Goal: Transaction & Acquisition: Subscribe to service/newsletter

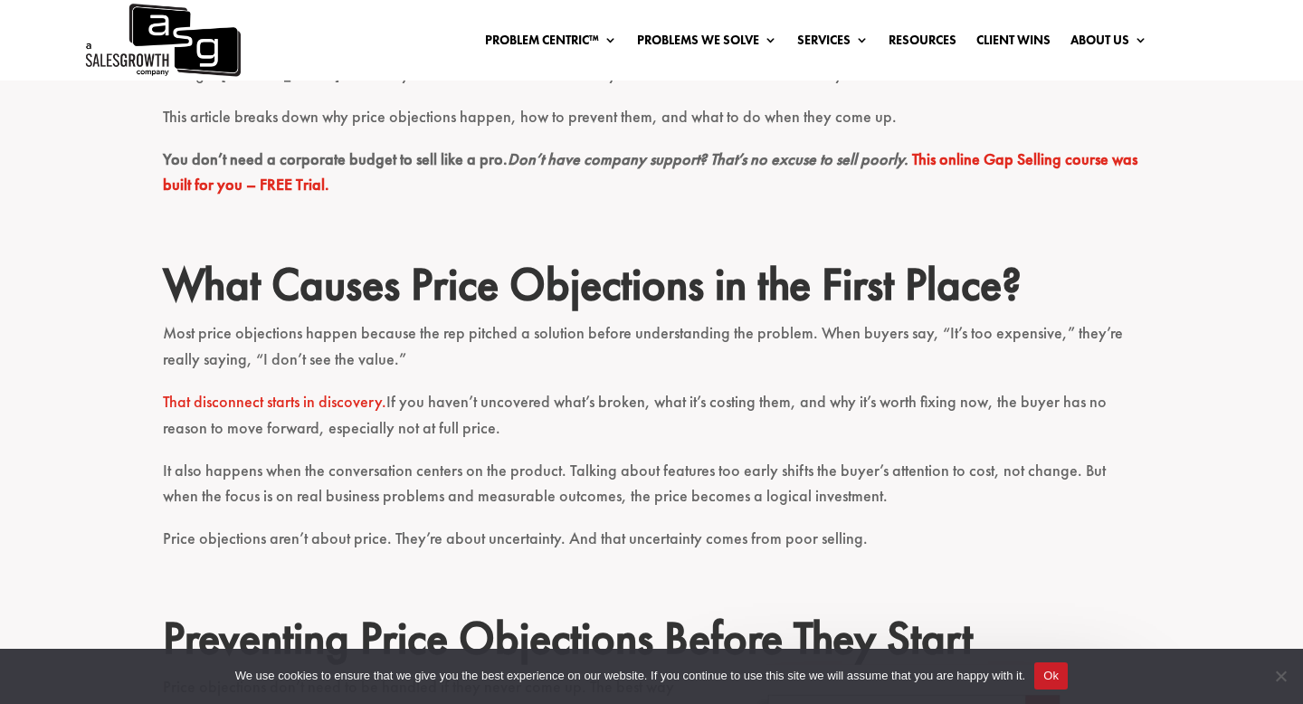
scroll to position [637, 0]
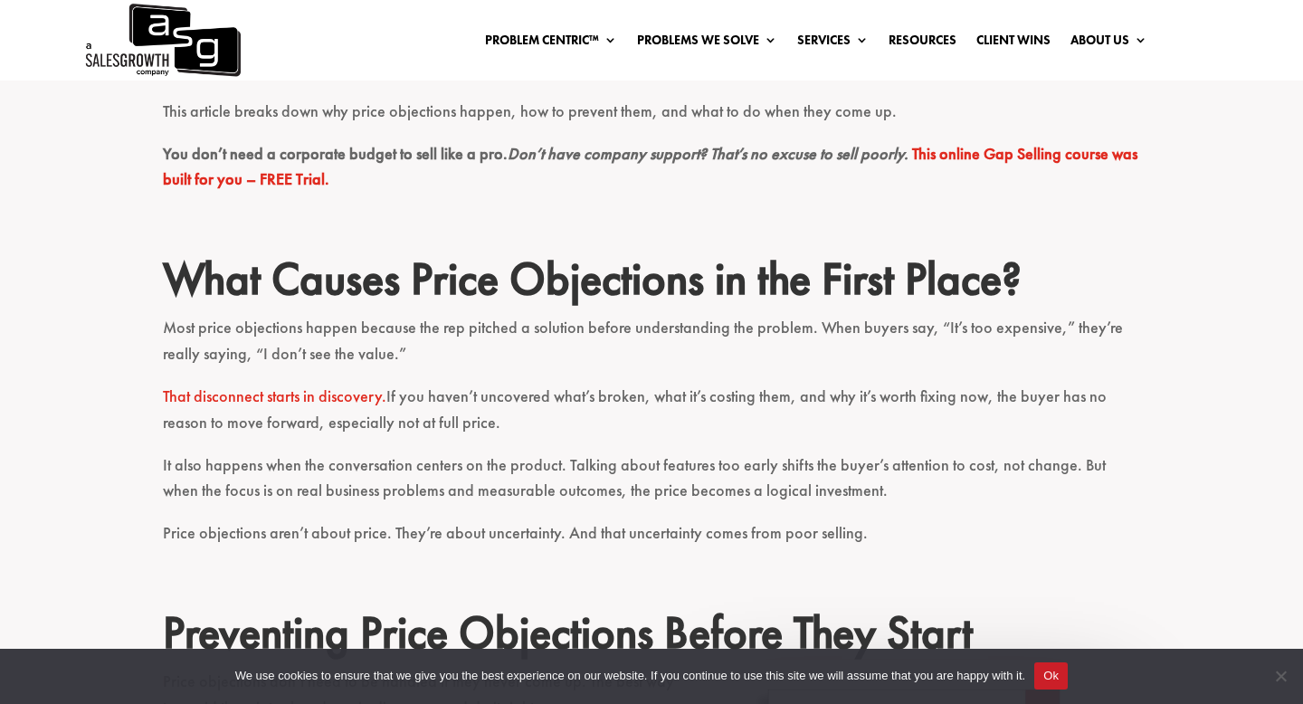
click at [385, 374] on p "Most price objections happen because the rep pitched a solution before understa…" at bounding box center [652, 349] width 978 height 69
click at [179, 385] on p "That disconnect starts in discovery. If you haven’t uncovered what’s broken, wh…" at bounding box center [652, 418] width 978 height 69
drag, startPoint x: 506, startPoint y: 425, endPoint x: 153, endPoint y: 393, distance: 354.4
copy p "That disconnect starts in discovery. If you haven’t uncovered what’s broken, wh…"
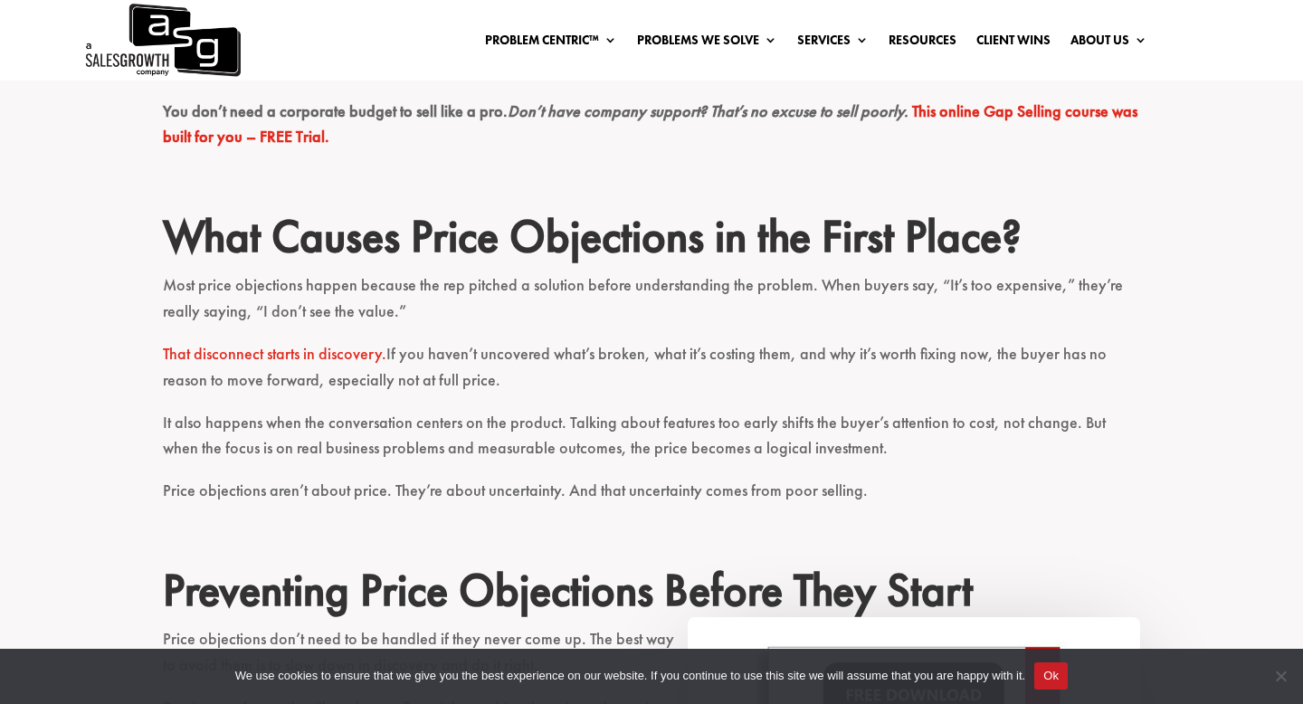
scroll to position [681, 0]
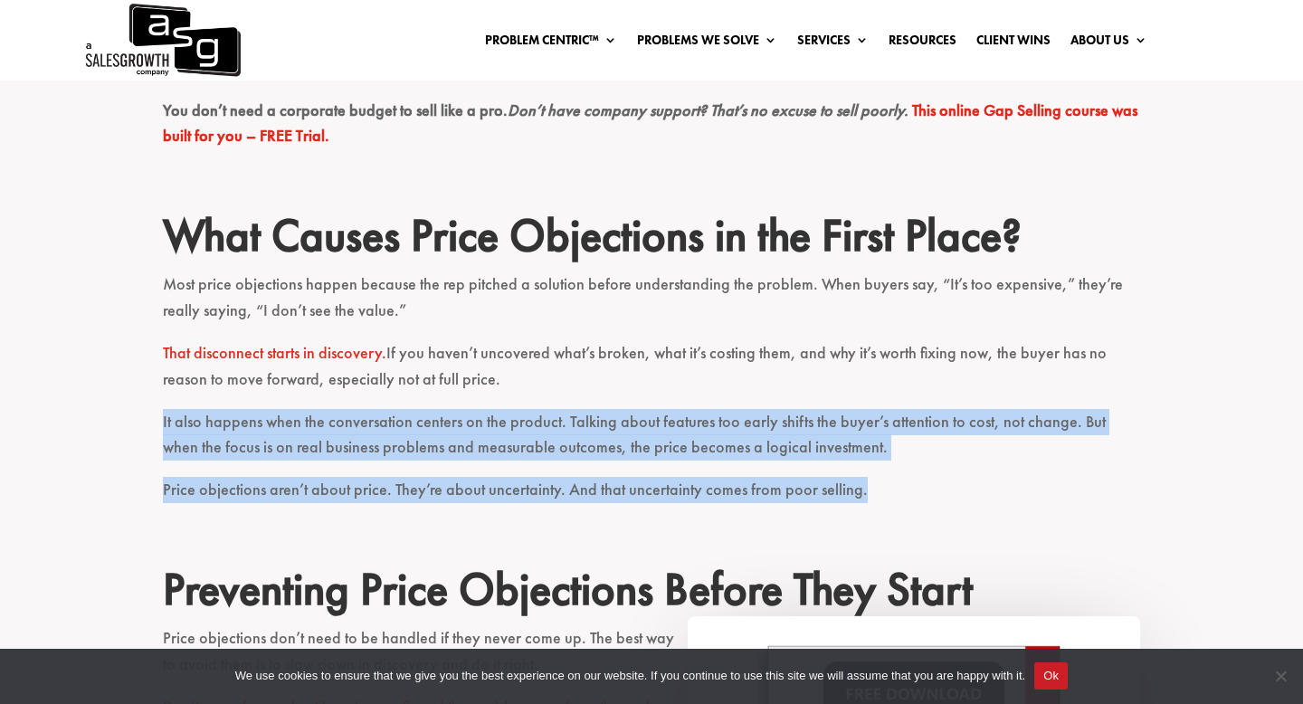
drag, startPoint x: 164, startPoint y: 418, endPoint x: 863, endPoint y: 497, distance: 703.2
copy div "It also happens when the conversation centers on the product. Talking about fea…"
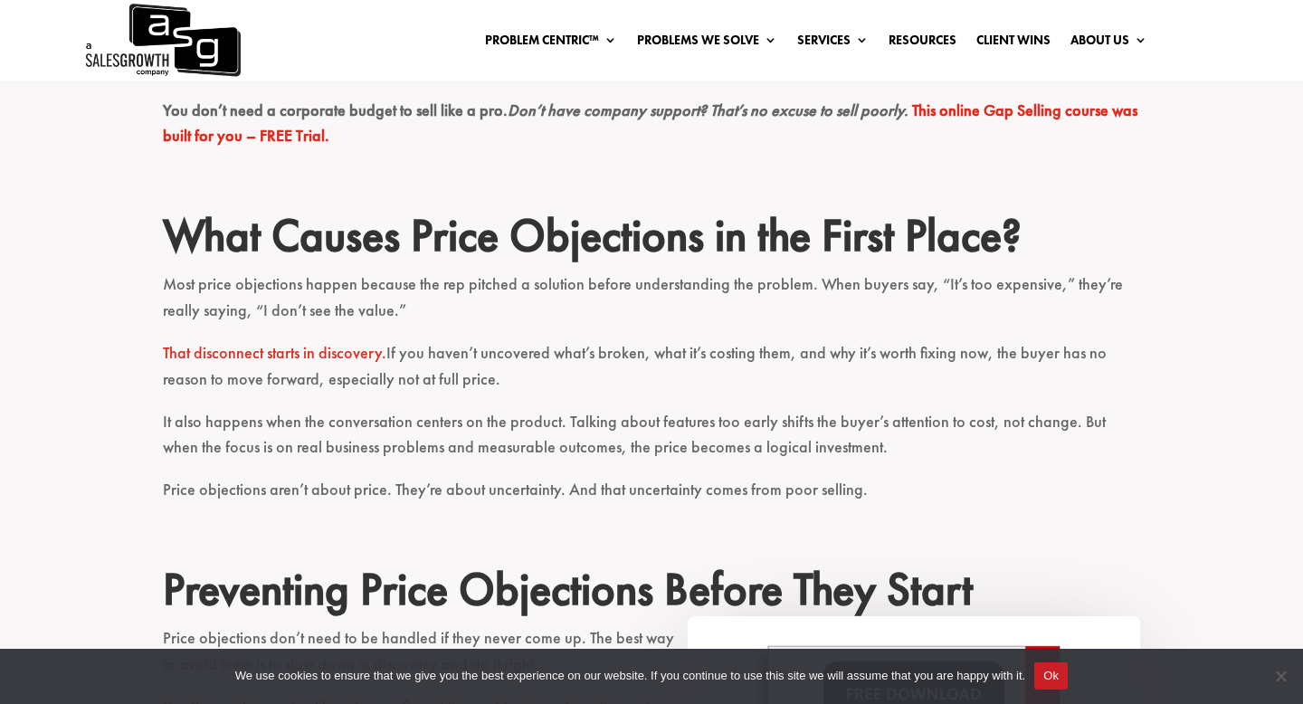
click at [594, 406] on p "That disconnect starts in discovery. If you haven’t uncovered what’s broken, wh…" at bounding box center [652, 374] width 978 height 69
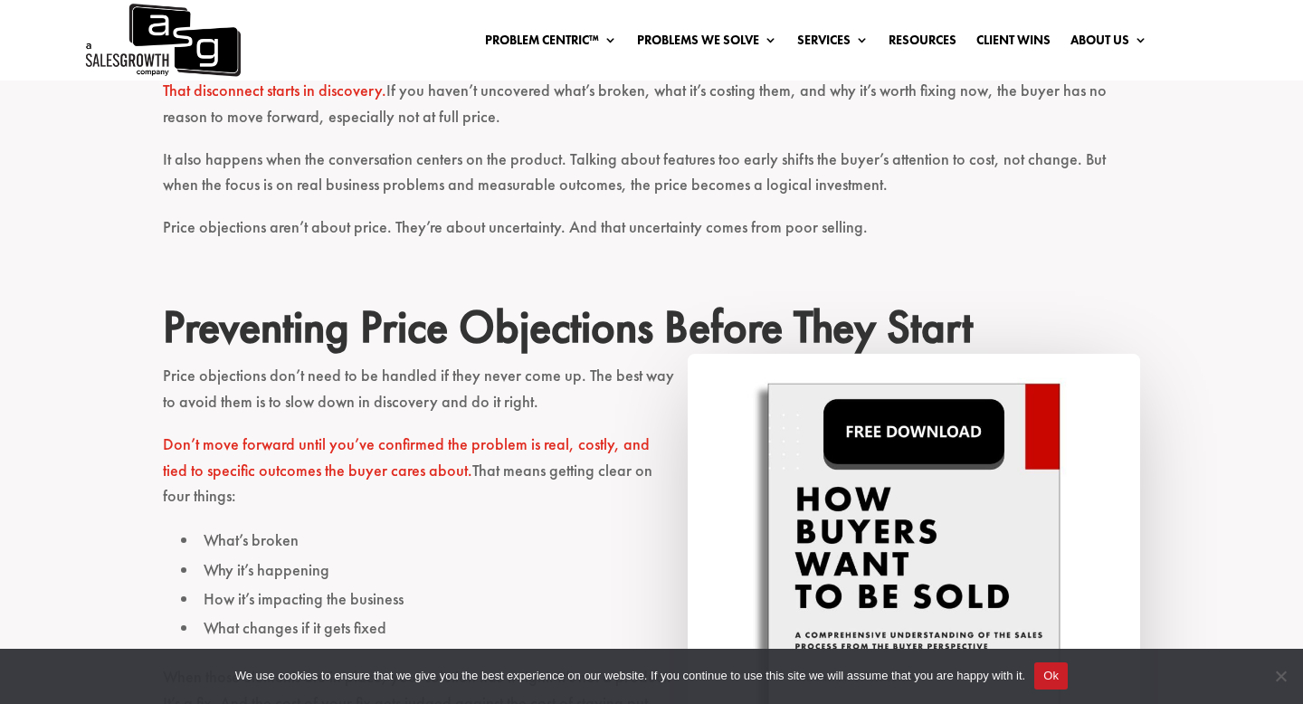
scroll to position [1013, 0]
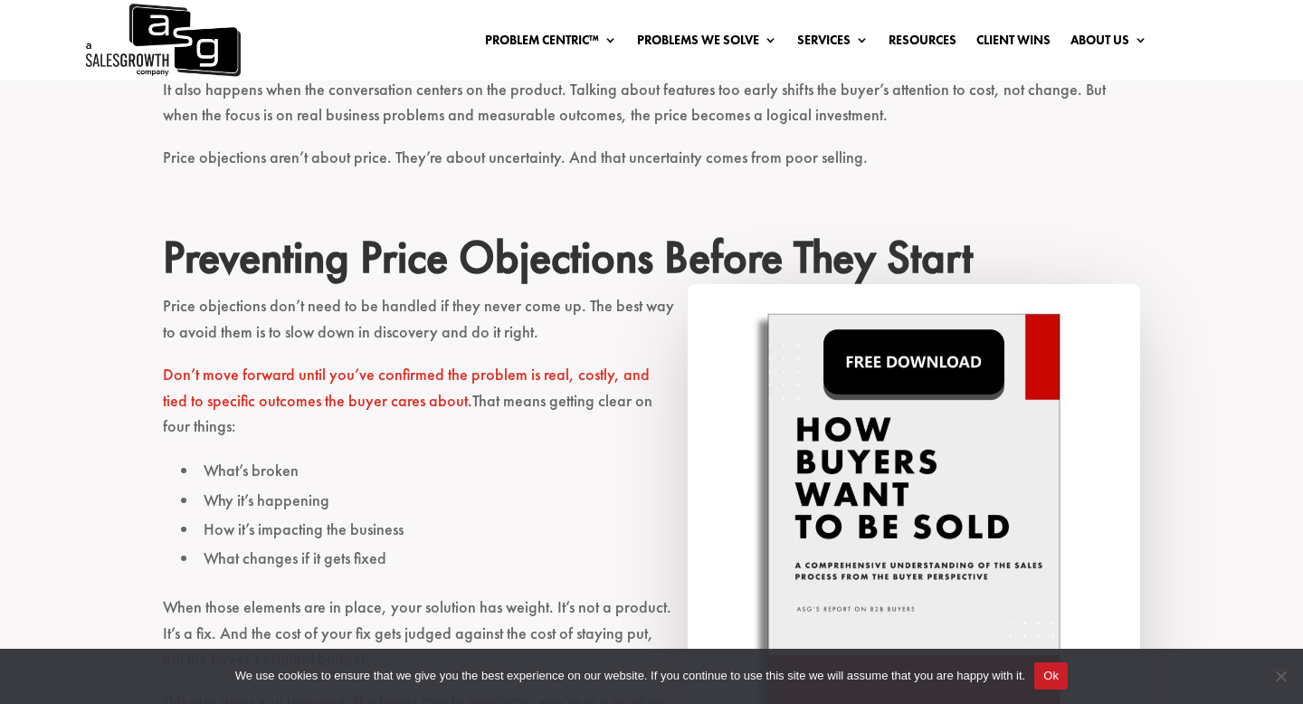
click at [166, 368] on link "Don’t move forward until you’ve confirmed the problem is real, costly, and tied…" at bounding box center [406, 387] width 487 height 47
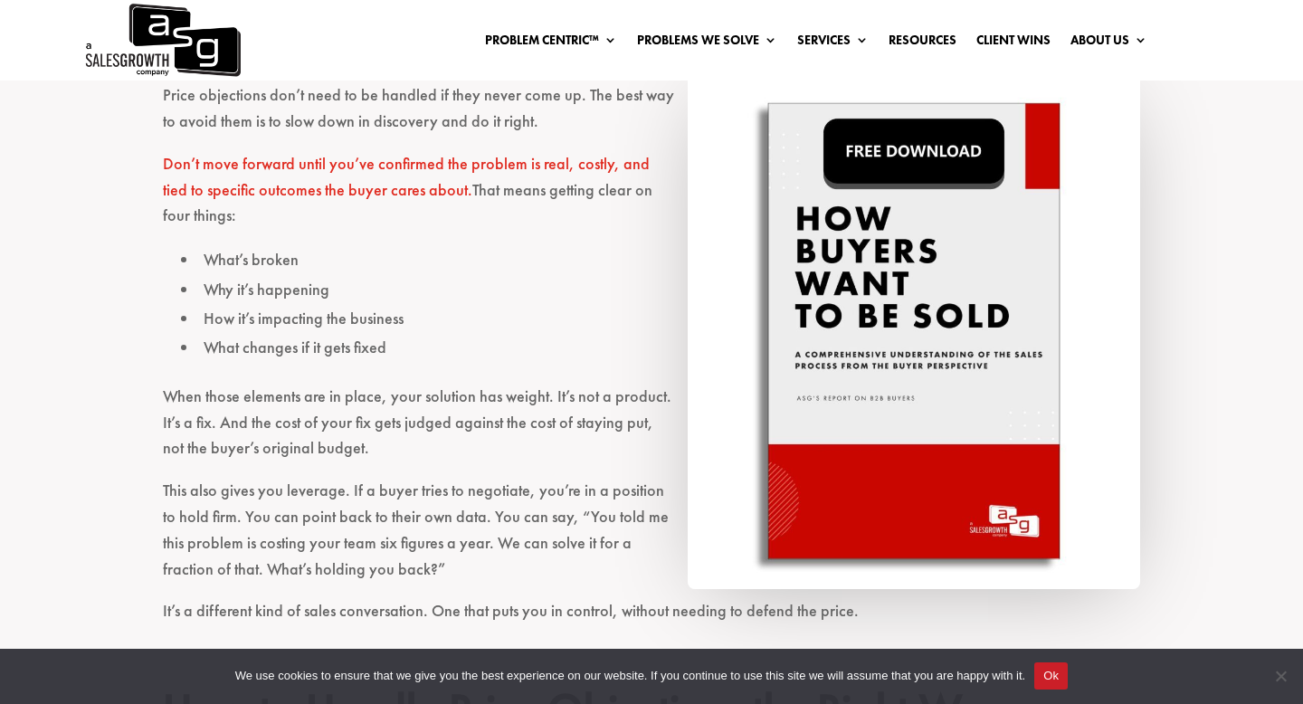
scroll to position [1227, 0]
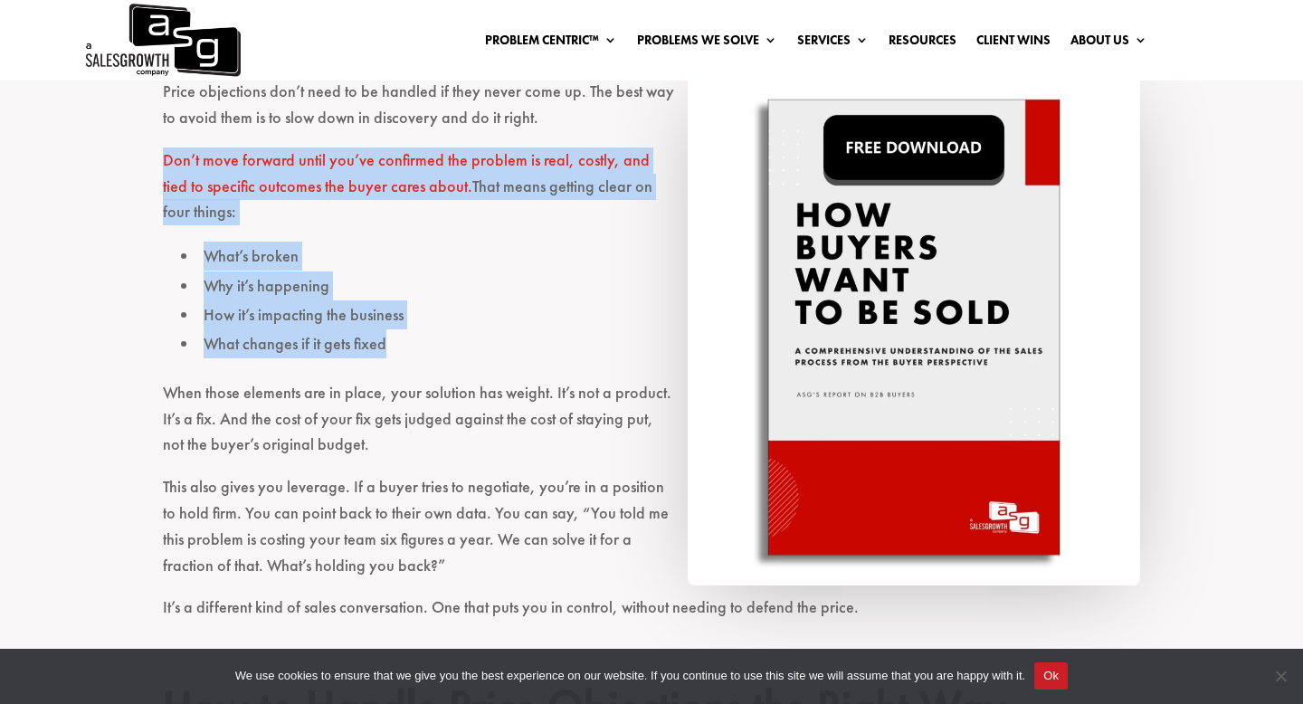
drag, startPoint x: 392, startPoint y: 344, endPoint x: 158, endPoint y: 157, distance: 298.8
copy div "Don’t move forward until you’ve confirmed the problem is real, costly, and tied…"
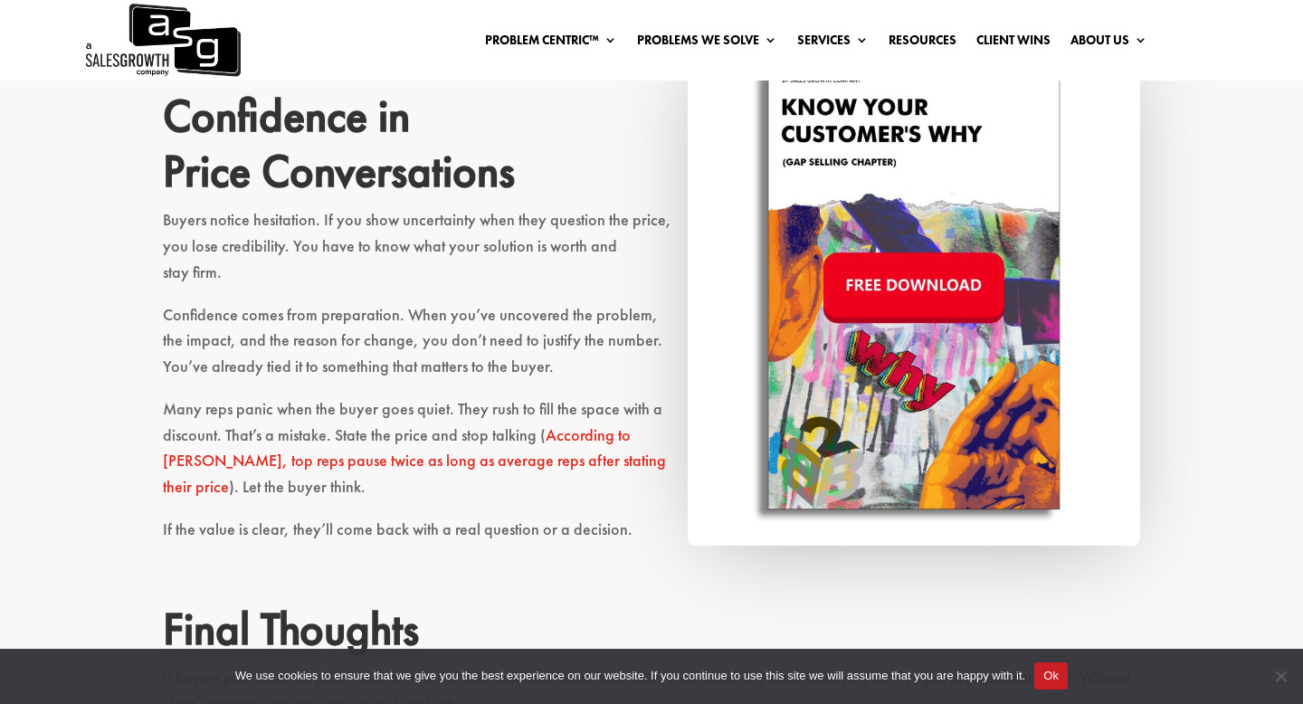
scroll to position [2634, 0]
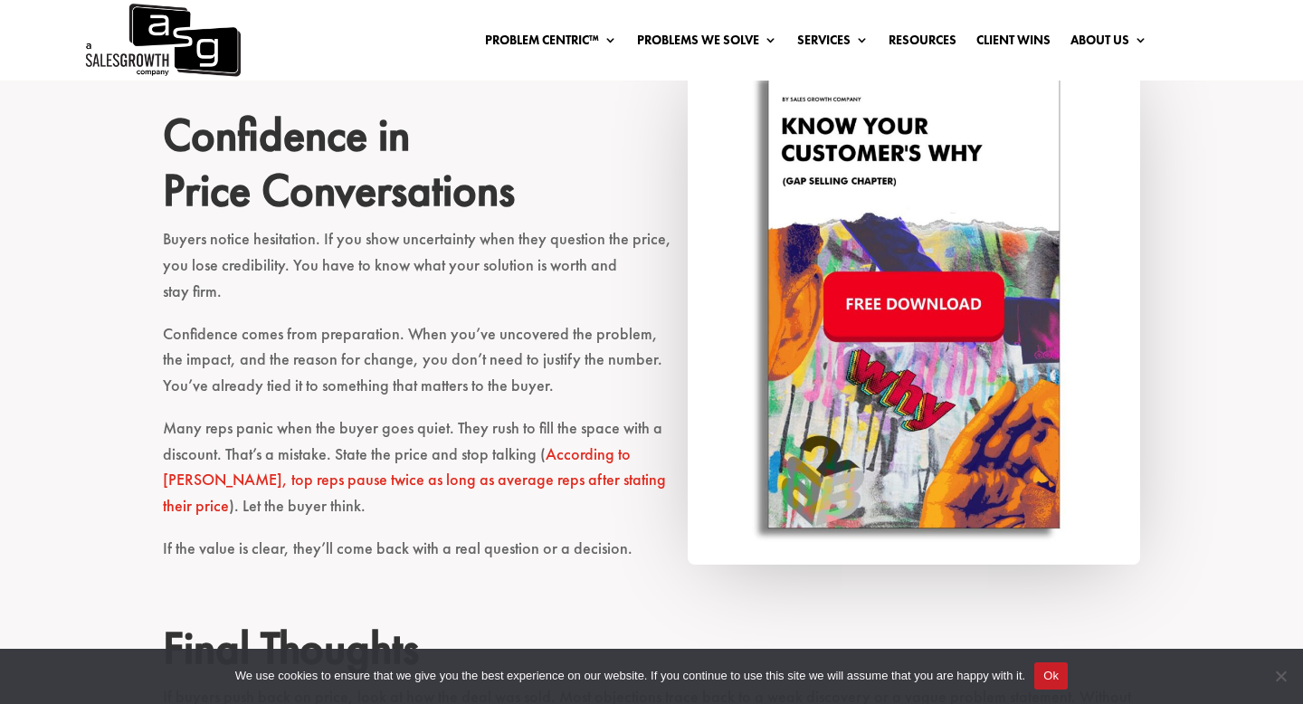
click at [953, 308] on img at bounding box center [914, 307] width 453 height 516
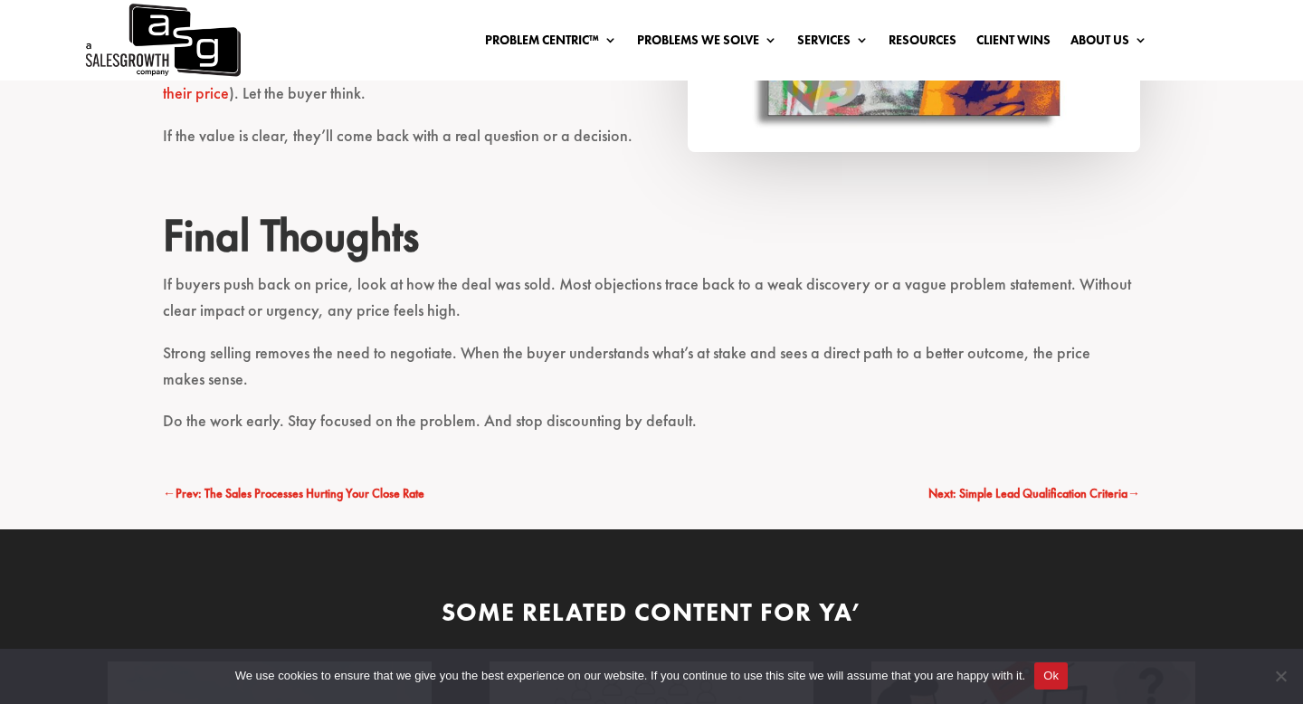
scroll to position [3178, 0]
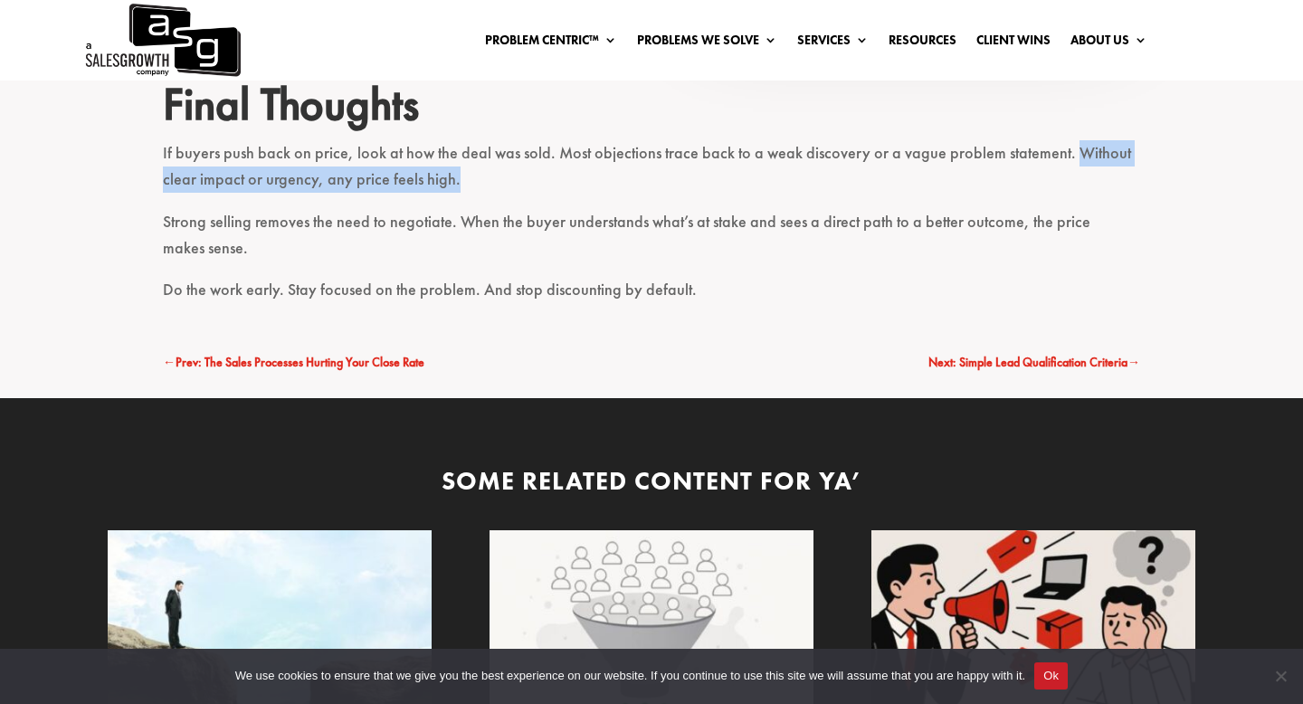
drag, startPoint x: 1068, startPoint y: 121, endPoint x: 1116, endPoint y: 145, distance: 53.4
click at [1116, 145] on p "If buyers push back on price, look at how the deal was sold. Most objections tr…" at bounding box center [652, 174] width 978 height 69
copy p "Without clear impact or urgency, any price feels high."
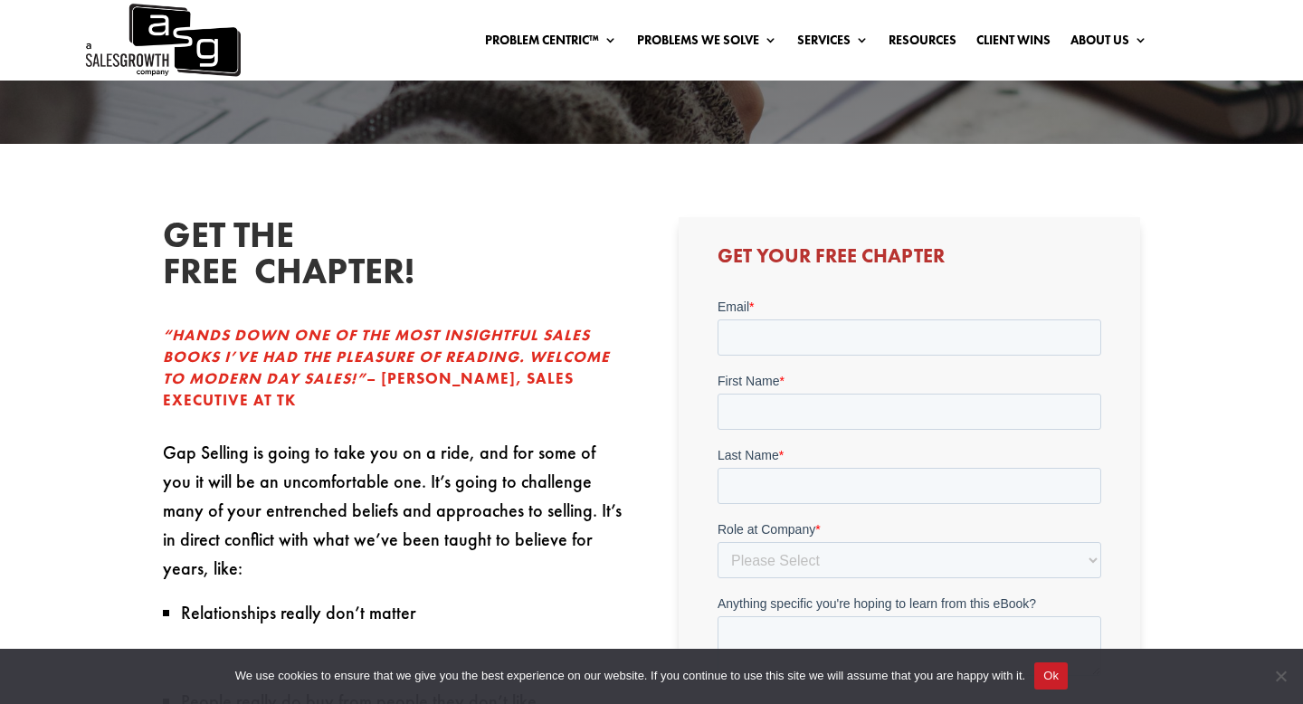
scroll to position [372, 0]
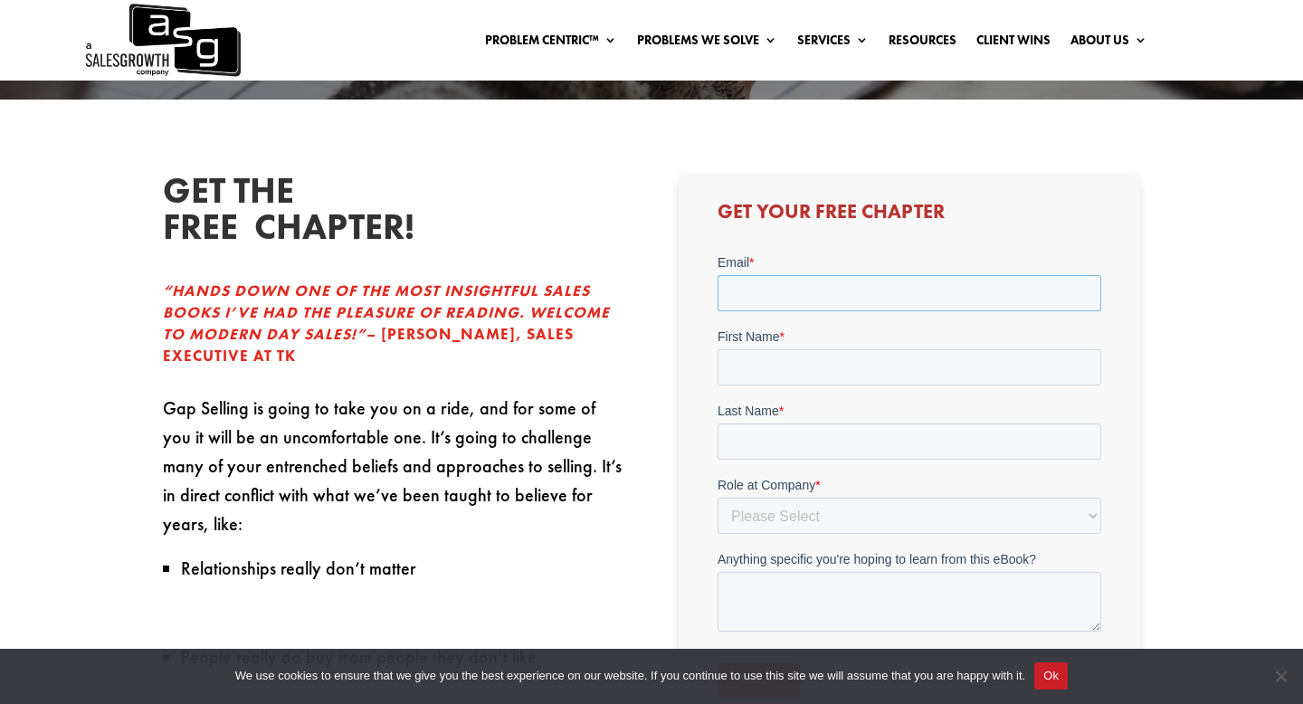
click at [745, 276] on input "Email *" at bounding box center [909, 292] width 384 height 36
type input "[PERSON_NAME][EMAIL_ADDRESS][PERSON_NAME][DOMAIN_NAME]"
click at [831, 365] on div "First Name *" at bounding box center [909, 356] width 384 height 58
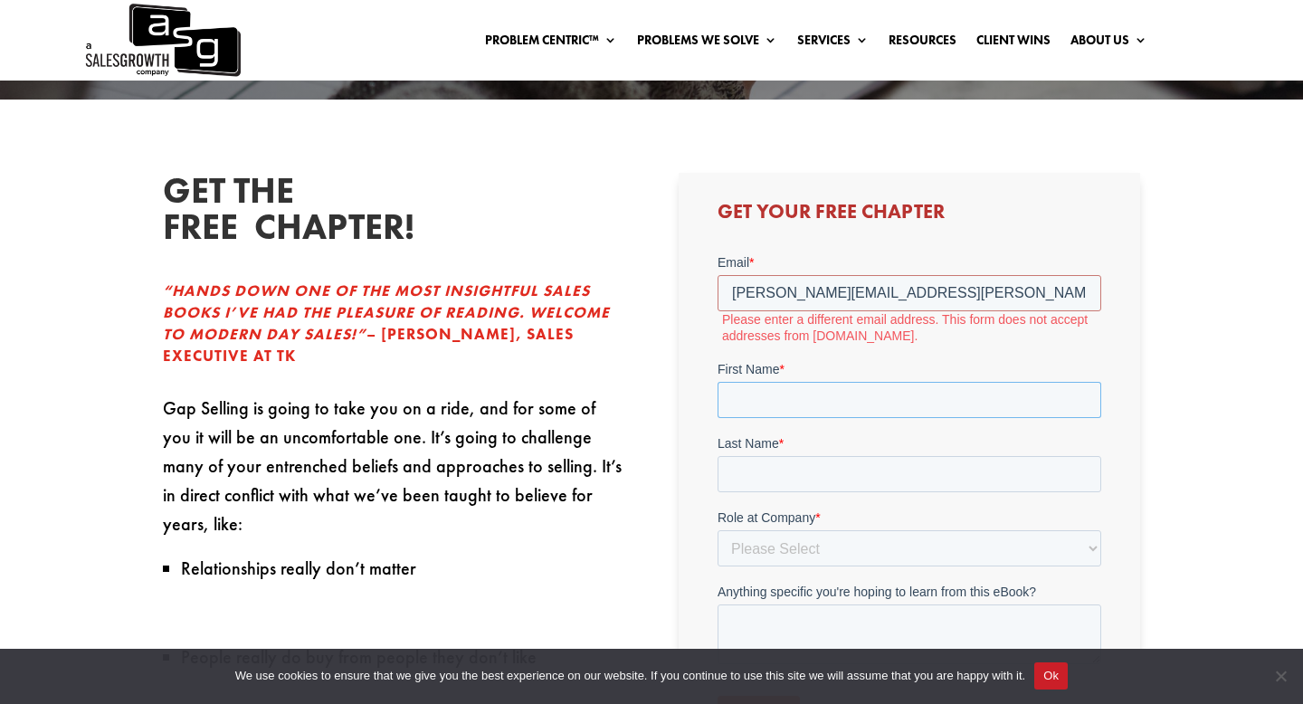
type input "[PERSON_NAME]"
click at [827, 475] on input "Last Name *" at bounding box center [909, 473] width 384 height 36
type input "Cummins"
click at [848, 548] on select "Please Select C-Level (CRO, CSO, etc) Senior Leadership (VP of Sales, VP of Ena…" at bounding box center [909, 548] width 384 height 36
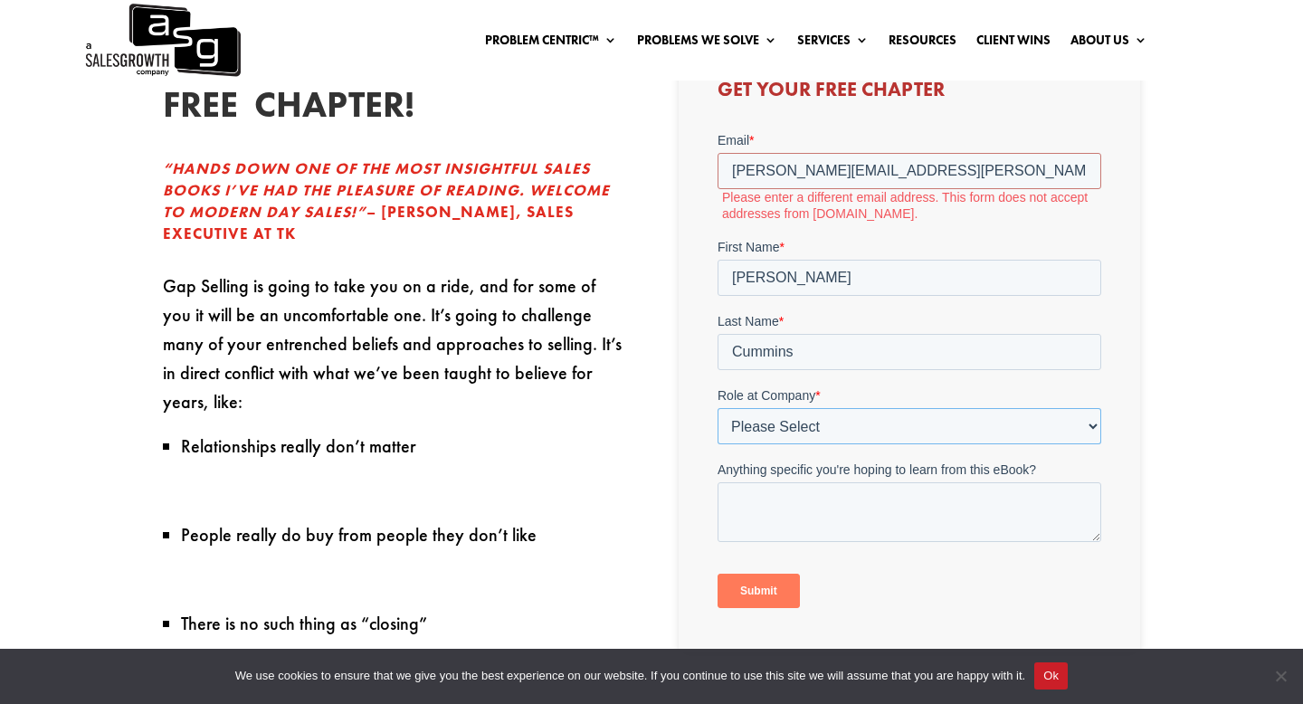
scroll to position [496, 0]
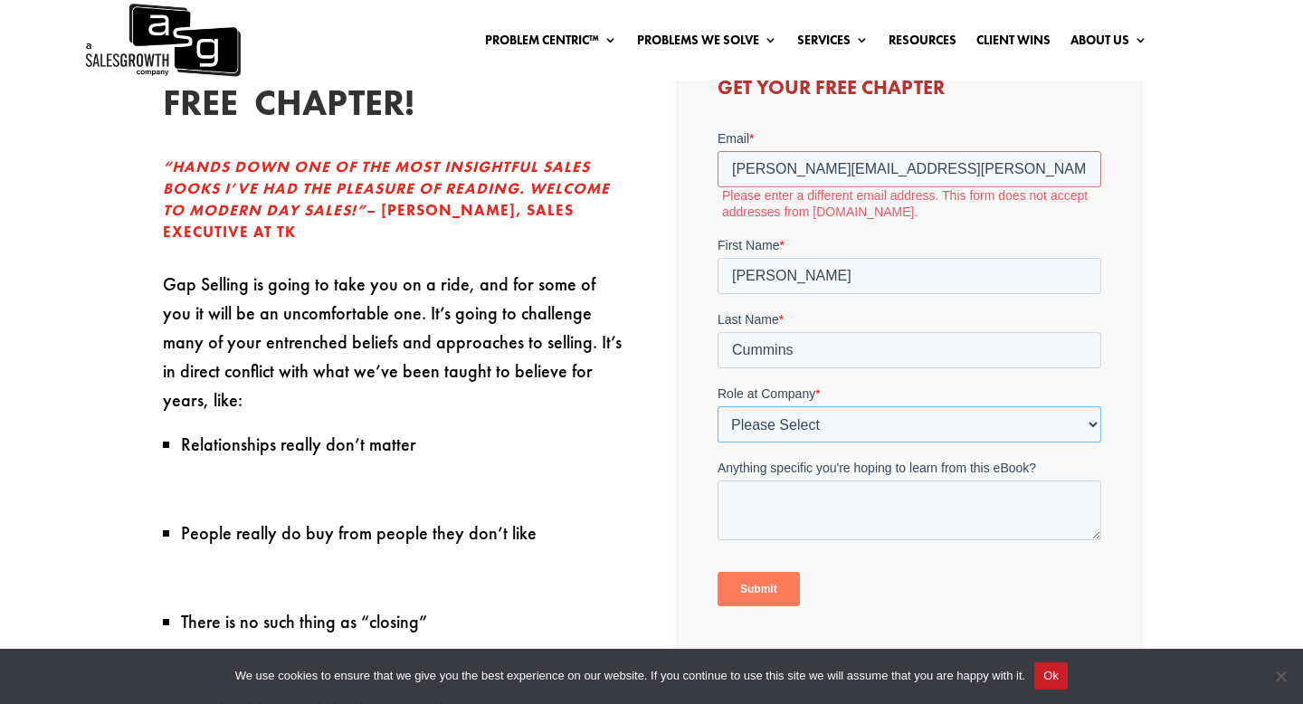
click at [1094, 417] on select "Please Select C-Level (CRO, CSO, etc) Senior Leadership (VP of Sales, VP of Ena…" at bounding box center [909, 424] width 384 height 36
select select "Senior Leadership (VP of Sales, VP of Enablement, etc)"
click at [717, 406] on select "Please Select C-Level (CRO, CSO, etc) Senior Leadership (VP of Sales, VP of Ena…" at bounding box center [909, 424] width 384 height 36
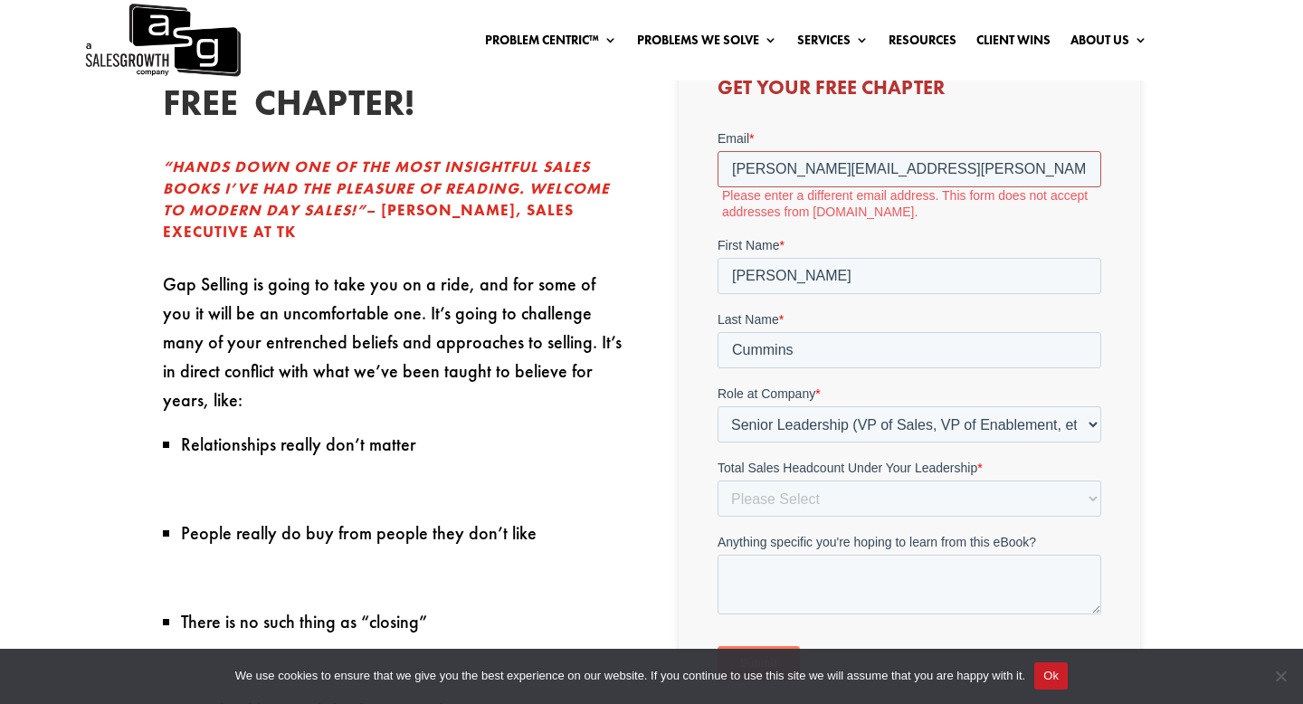
click at [984, 172] on input "[PERSON_NAME][EMAIL_ADDRESS][PERSON_NAME][DOMAIN_NAME]" at bounding box center [909, 168] width 384 height 36
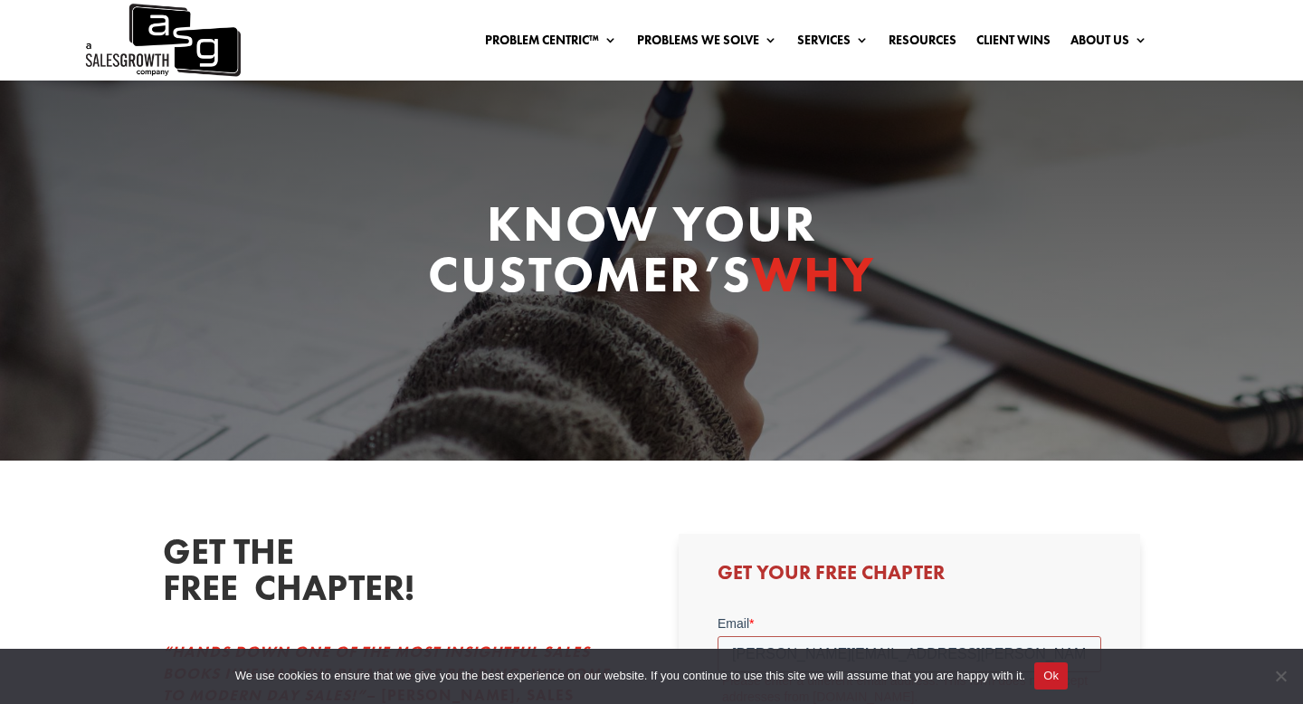
scroll to position [0, 0]
